Goal: Information Seeking & Learning: Check status

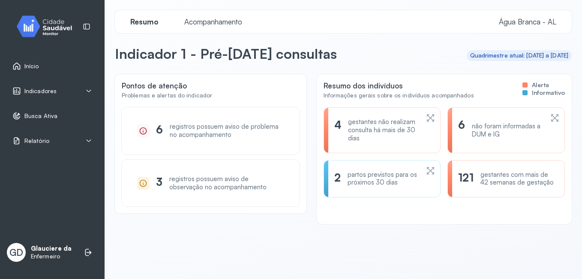
click at [358, 181] on div "partos previstos para os próximos 30 dias" at bounding box center [384, 179] width 72 height 16
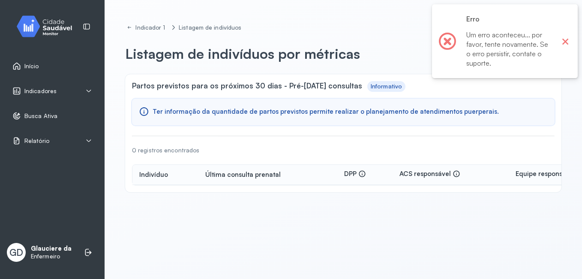
click at [565, 37] on button "×" at bounding box center [565, 41] width 11 height 11
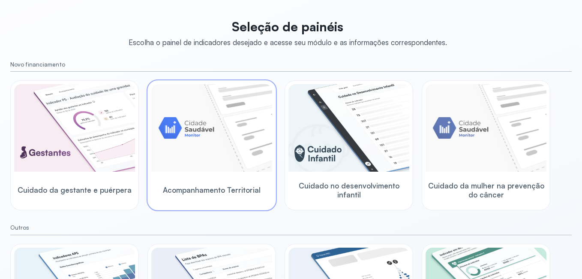
scroll to position [138, 0]
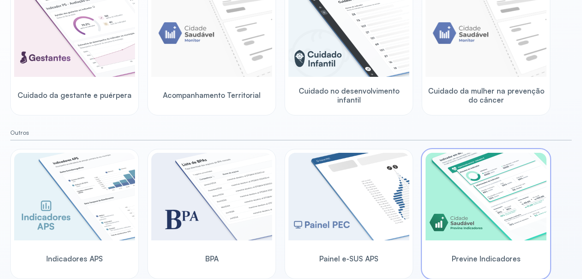
click at [482, 204] on img at bounding box center [485, 196] width 121 height 87
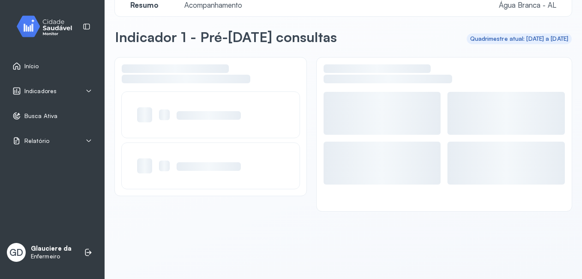
scroll to position [17, 0]
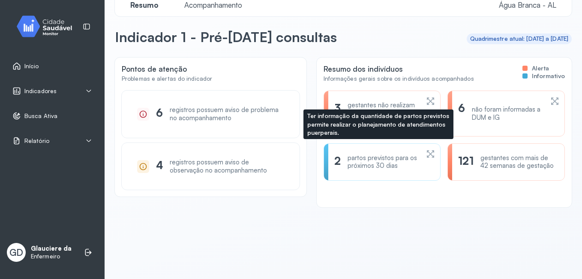
click at [368, 165] on div "partos previstos para os próximos 30 dias" at bounding box center [384, 162] width 72 height 16
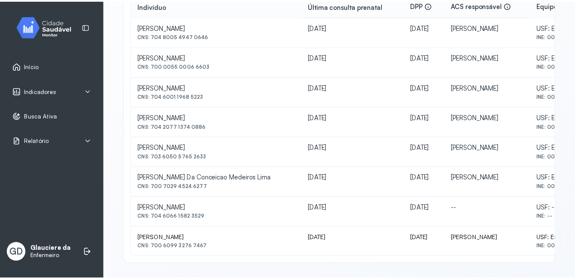
scroll to position [89, 0]
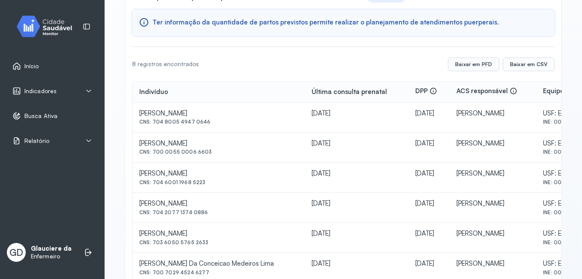
click at [27, 83] on div "Indicadores" at bounding box center [52, 91] width 94 height 20
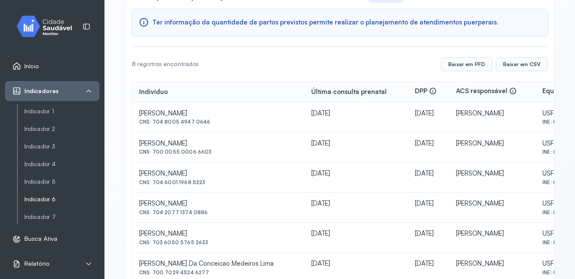
click at [27, 198] on link "Indicador 6" at bounding box center [61, 198] width 75 height 7
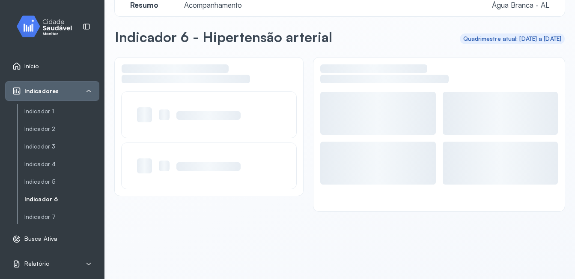
scroll to position [17, 0]
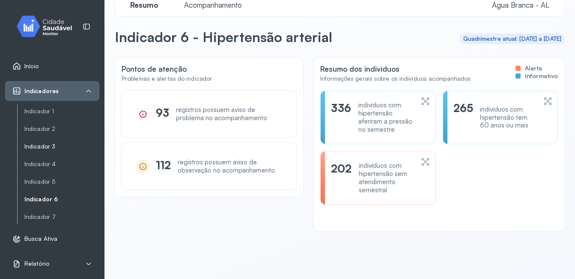
click at [37, 159] on link "Indicador 3" at bounding box center [61, 164] width 75 height 11
click at [37, 146] on link "Indicador 3" at bounding box center [61, 146] width 75 height 7
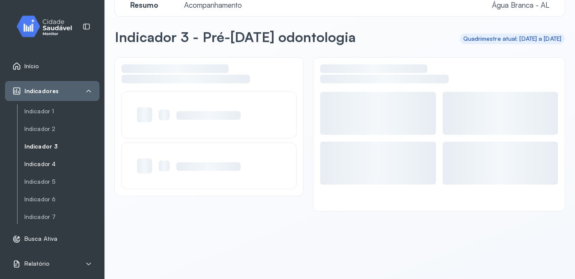
click at [38, 161] on link "Indicador 4" at bounding box center [61, 163] width 75 height 7
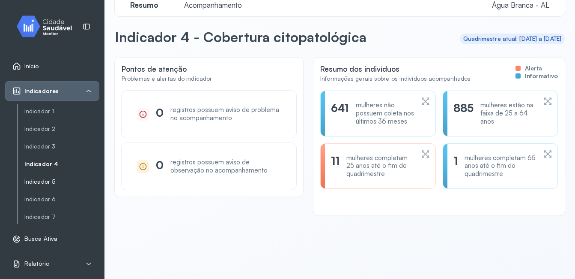
click at [40, 181] on link "Indicador 5" at bounding box center [61, 181] width 75 height 7
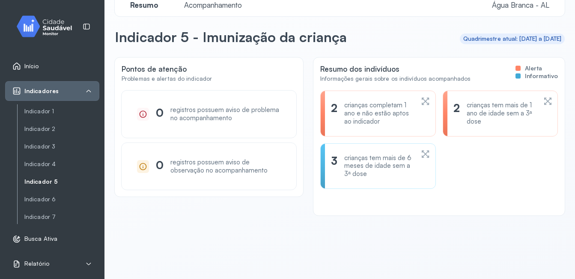
click at [345, 105] on div "crianças completam 1 ano e não estão aptos ao indicador" at bounding box center [380, 113] width 70 height 24
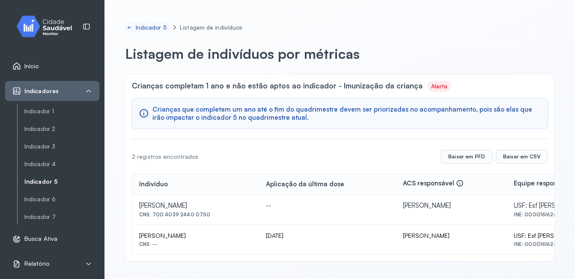
click at [129, 26] on icon at bounding box center [130, 27] width 6 height 7
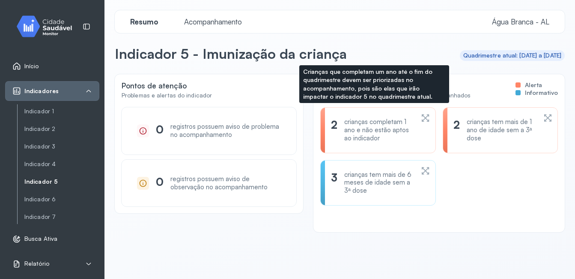
scroll to position [17, 0]
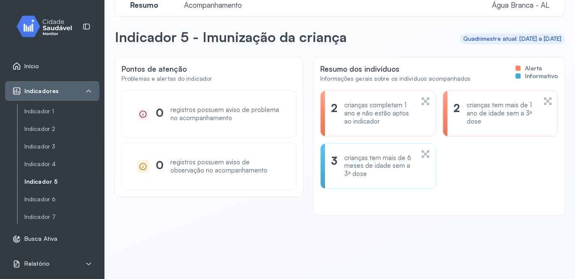
click at [486, 110] on div "crianças tem mais de 1 ano de idade sem a 3ª dose" at bounding box center [502, 113] width 70 height 24
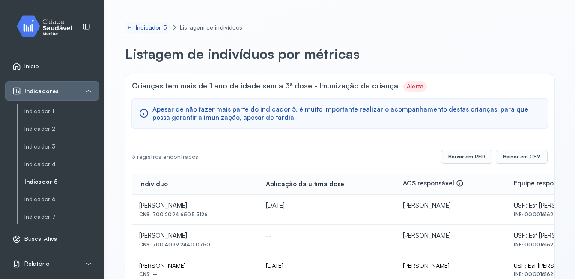
click at [129, 26] on icon at bounding box center [130, 27] width 6 height 7
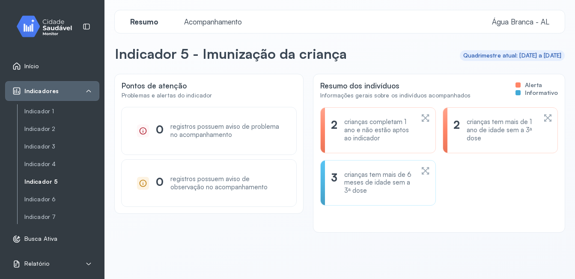
scroll to position [17, 0]
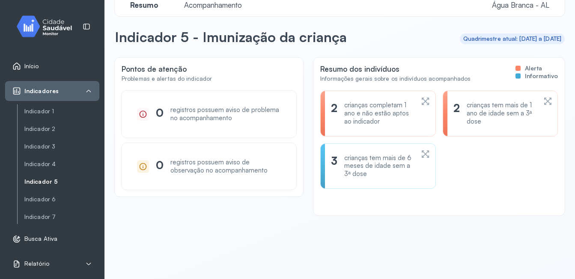
click at [480, 101] on div "crianças tem mais de 1 ano de idade sem a 3ª dose" at bounding box center [502, 113] width 70 height 24
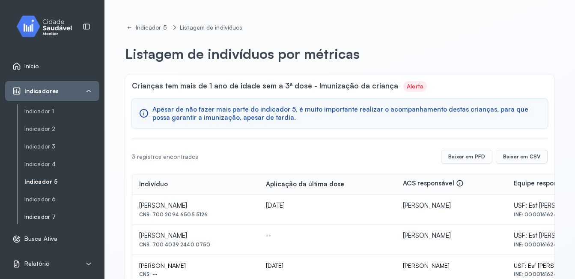
click at [36, 216] on link "Indicador 7" at bounding box center [61, 216] width 75 height 7
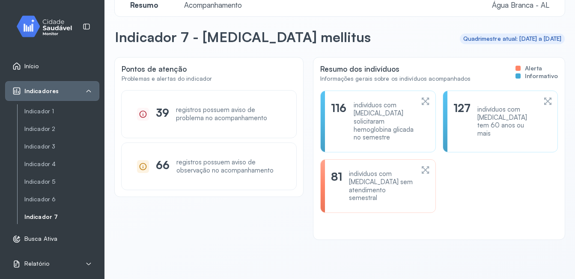
scroll to position [27, 0]
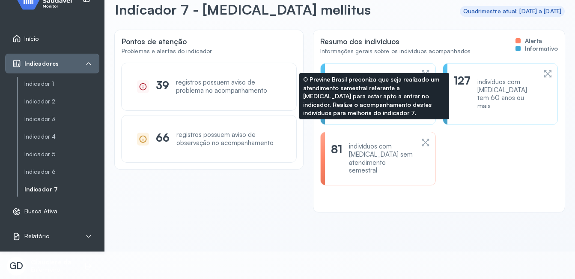
click at [377, 153] on div "indivíduos com diabetes sem atendimento semestral" at bounding box center [381, 158] width 65 height 32
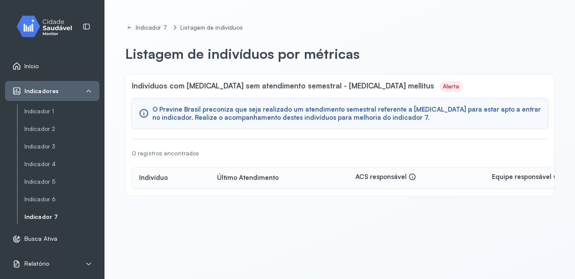
scroll to position [27, 0]
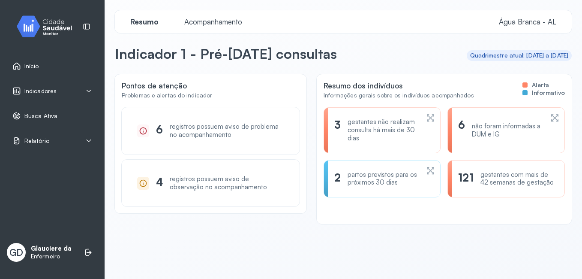
click at [79, 83] on div "Indicadores" at bounding box center [52, 91] width 94 height 20
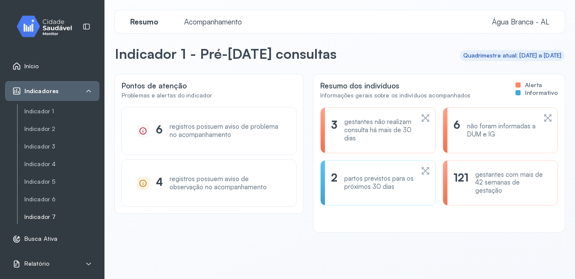
click at [36, 220] on link "Indicador 7" at bounding box center [61, 216] width 75 height 11
click at [37, 222] on link "Indicador 7" at bounding box center [61, 216] width 75 height 11
click at [43, 214] on link "Indicador 7" at bounding box center [61, 216] width 75 height 7
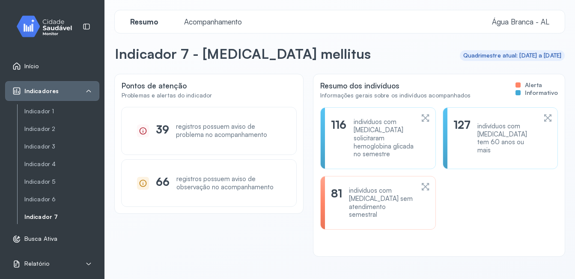
click at [377, 176] on div "81 indivíduos com diabetes sem atendimento semestral" at bounding box center [378, 203] width 115 height 54
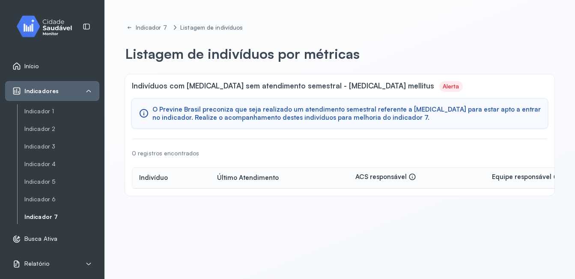
drag, startPoint x: 251, startPoint y: 175, endPoint x: 189, endPoint y: 180, distance: 62.7
click at [251, 175] on div "Último Atendimento" at bounding box center [248, 178] width 62 height 8
click at [159, 191] on div "Indivíduos com diabetes sem atendimento semestral - Diabetes mellitus Alerta O …" at bounding box center [340, 134] width 430 height 121
click at [158, 178] on div "Indivíduo" at bounding box center [153, 178] width 29 height 8
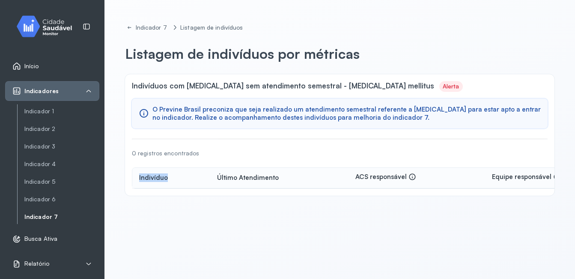
scroll to position [27, 0]
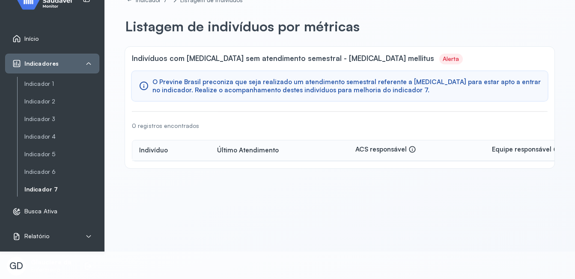
click at [259, 199] on div "Indicador 7 Listagem de indivíduos Listagem de indivíduos por métricas Indivídu…" at bounding box center [340, 112] width 471 height 279
click at [257, 202] on div "Indicador 7 Listagem de indivíduos Listagem de indivíduos por métricas Indivídu…" at bounding box center [340, 112] width 471 height 279
click at [32, 171] on link "Indicador 6" at bounding box center [61, 171] width 75 height 7
